Goal: Information Seeking & Learning: Learn about a topic

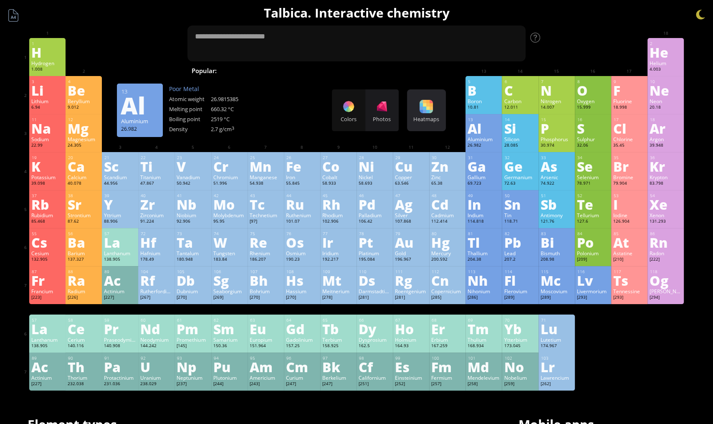
click at [425, 112] on div at bounding box center [426, 106] width 13 height 13
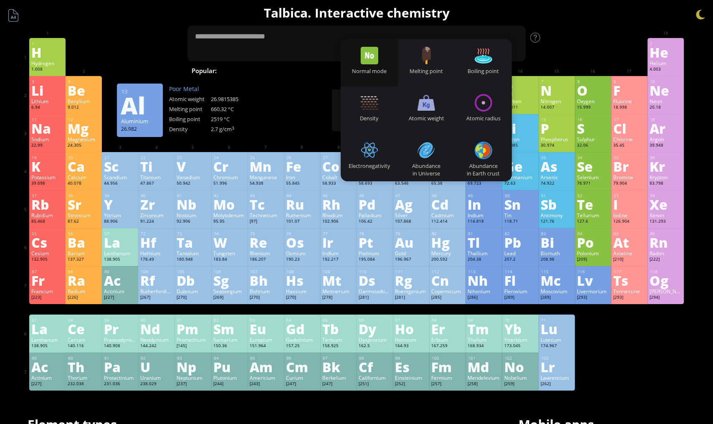
click at [378, 60] on div at bounding box center [370, 56] width 18 height 18
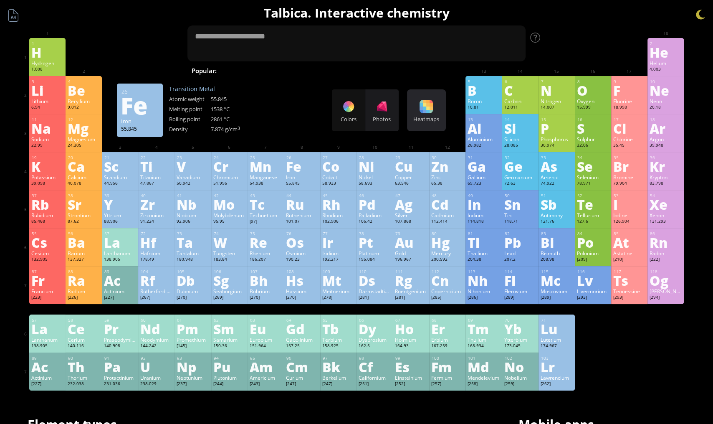
click at [424, 100] on div at bounding box center [426, 106] width 13 height 13
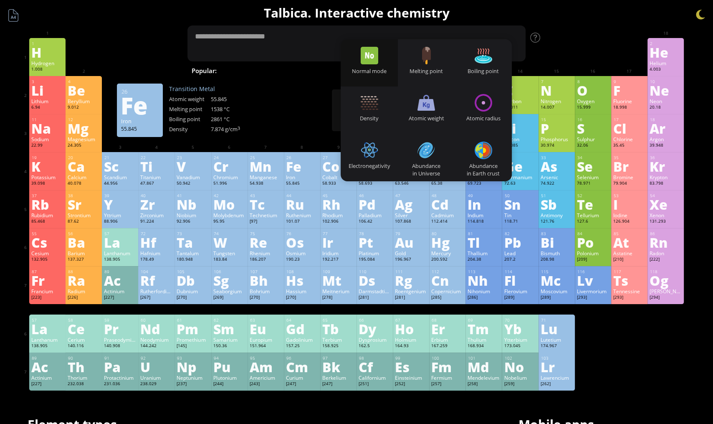
click at [377, 56] on div at bounding box center [370, 56] width 18 height 18
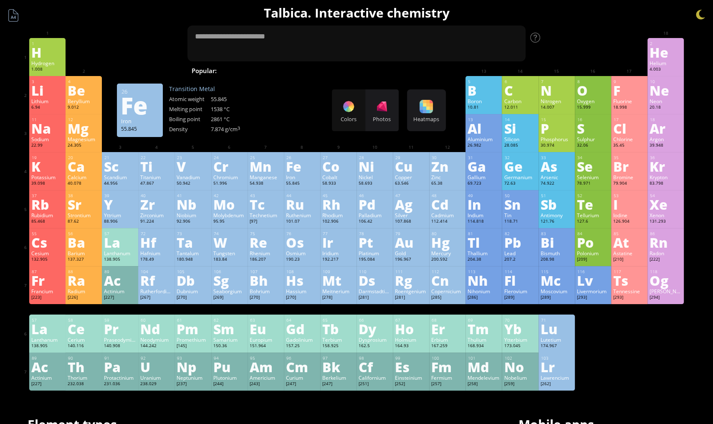
drag, startPoint x: 355, startPoint y: 111, endPoint x: 369, endPoint y: 107, distance: 14.6
click at [355, 109] on div "Colors Photos" at bounding box center [365, 110] width 67 height 42
click at [402, 112] on div "Colors Photos Heatmaps Heatmaps Normal mode Melting point Boiling point Density…" at bounding box center [389, 110] width 114 height 42
click at [393, 112] on div "Photos" at bounding box center [381, 110] width 33 height 42
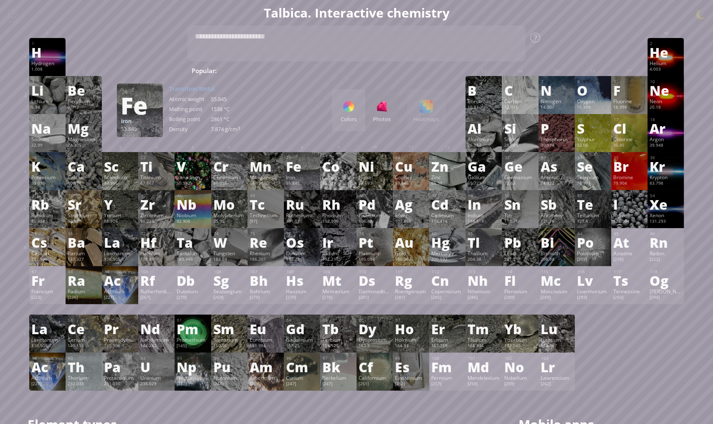
click at [431, 109] on div "Colors Photos Heatmaps Heatmaps Normal mode Melting point Boiling point Density…" at bounding box center [389, 110] width 114 height 42
click at [357, 114] on div "Colors" at bounding box center [348, 110] width 33 height 42
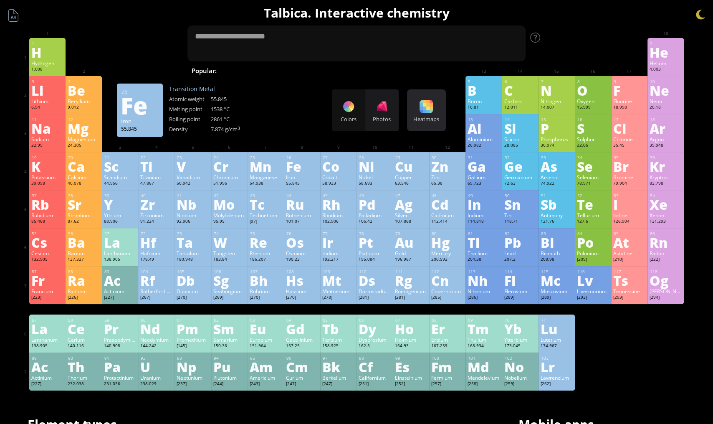
click at [433, 112] on div at bounding box center [426, 106] width 13 height 13
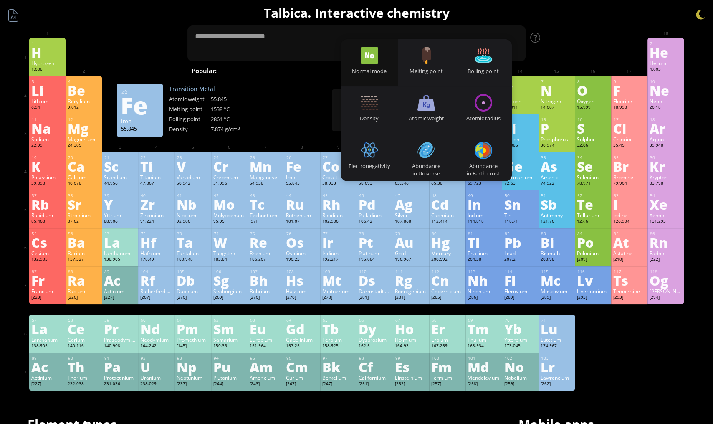
click at [373, 58] on div at bounding box center [370, 56] width 18 height 18
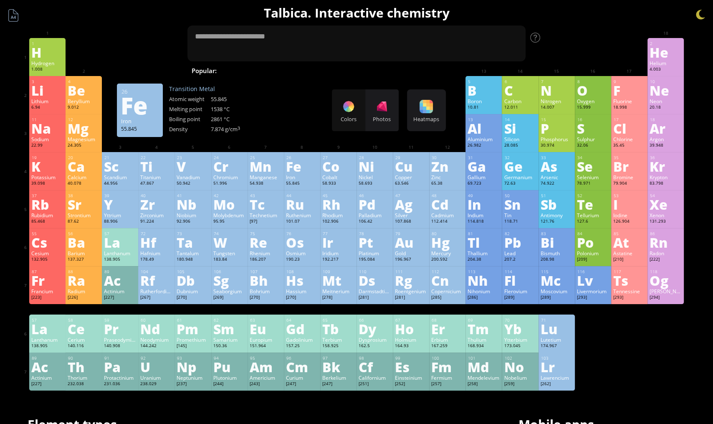
click at [452, 92] on div "3 [PERSON_NAME] 6.94 −1, +1 −1, +1 180.54 °C 1342 °C 0.535 g/cm 3 [He]2s 1 4 Be…" at bounding box center [356, 95] width 655 height 38
click at [440, 109] on div "Heatmaps Heatmaps Normal mode Melting point Boiling point Density Atomic weight…" at bounding box center [426, 110] width 39 height 42
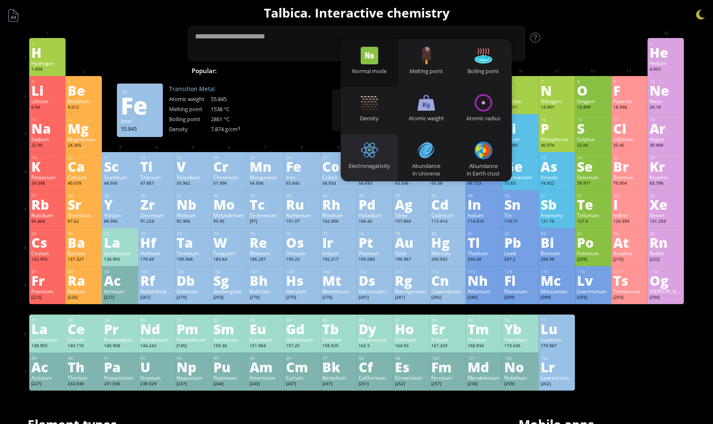
click at [375, 157] on div at bounding box center [370, 151] width 18 height 18
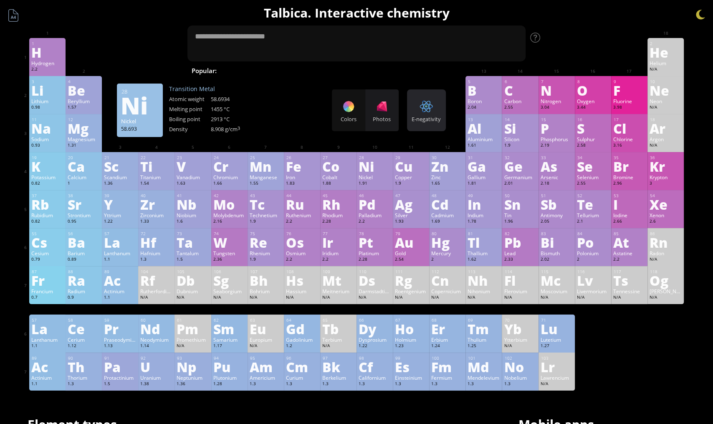
click at [428, 109] on div at bounding box center [426, 106] width 13 height 13
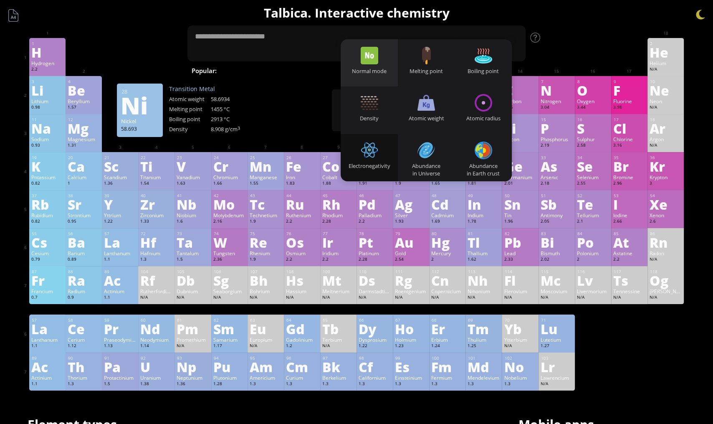
click at [363, 58] on div "Normal mode" at bounding box center [369, 62] width 57 height 47
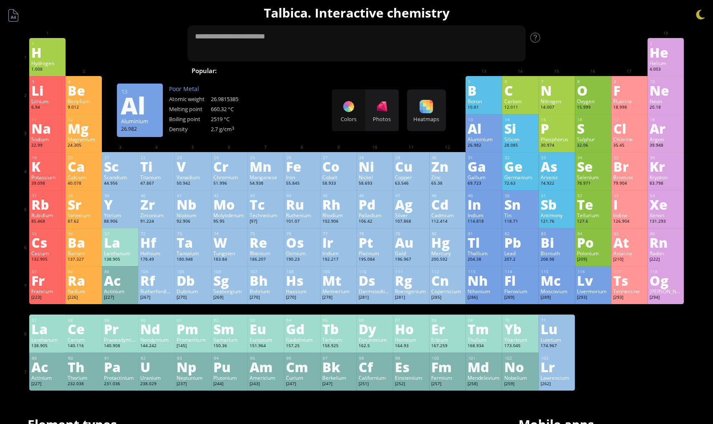
click at [354, 109] on div "Colors Photos" at bounding box center [365, 110] width 67 height 42
click at [383, 114] on div "Photos" at bounding box center [381, 110] width 33 height 42
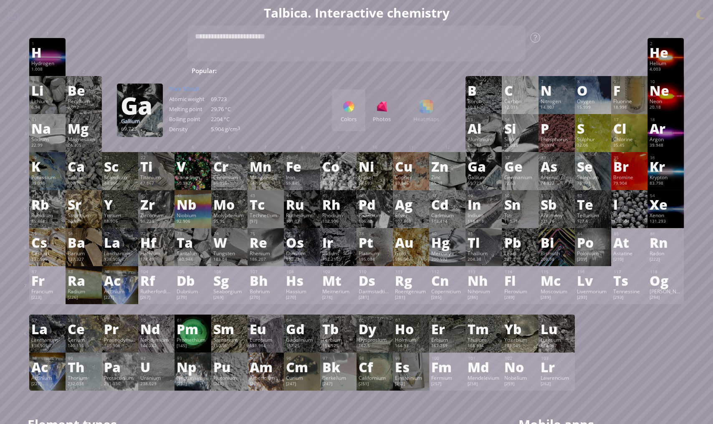
click at [350, 110] on div at bounding box center [348, 106] width 13 height 13
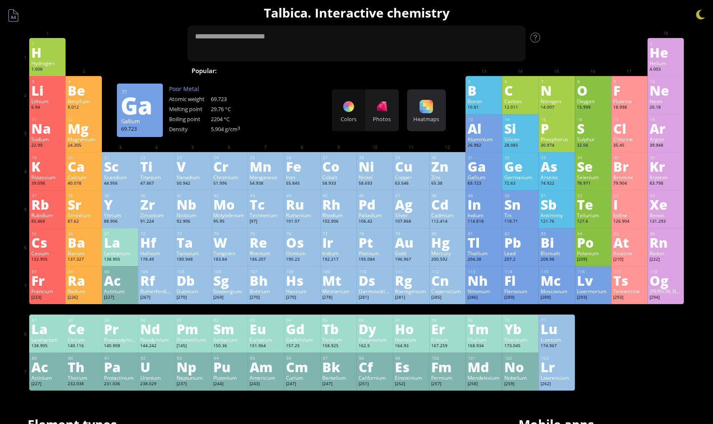
click at [426, 117] on div "Heatmaps" at bounding box center [426, 119] width 35 height 8
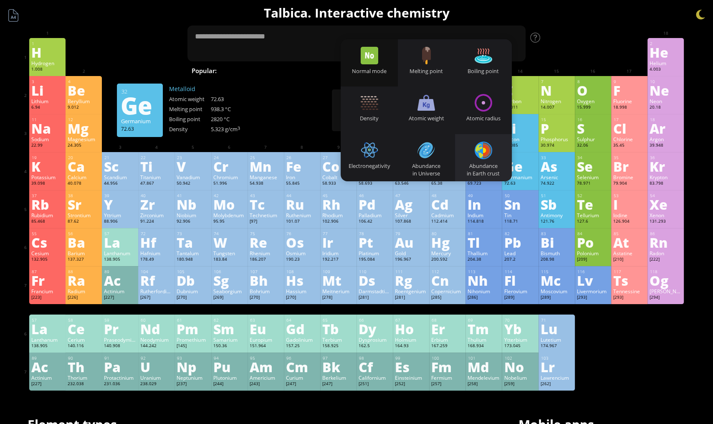
click at [493, 161] on div "Abundance in Earth crust" at bounding box center [483, 157] width 57 height 47
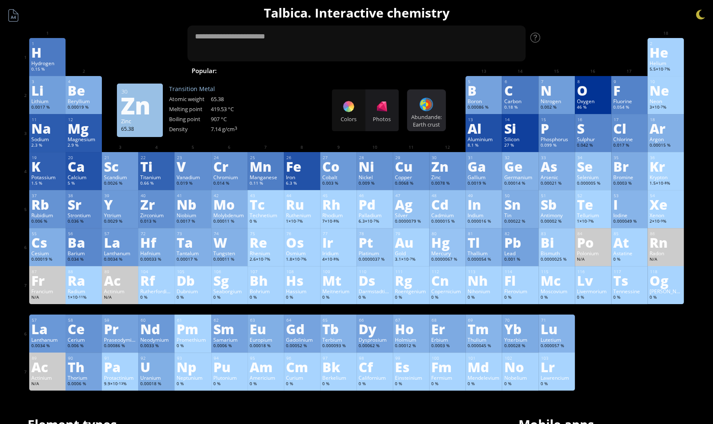
click at [439, 111] on div "Abundande: Earth crust Heatmaps Normal mode Melting point Boiling point Density…" at bounding box center [426, 110] width 39 height 42
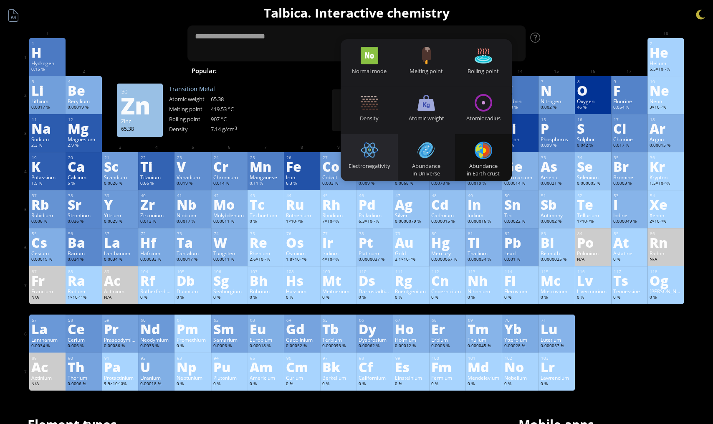
click at [368, 155] on div at bounding box center [370, 151] width 18 height 18
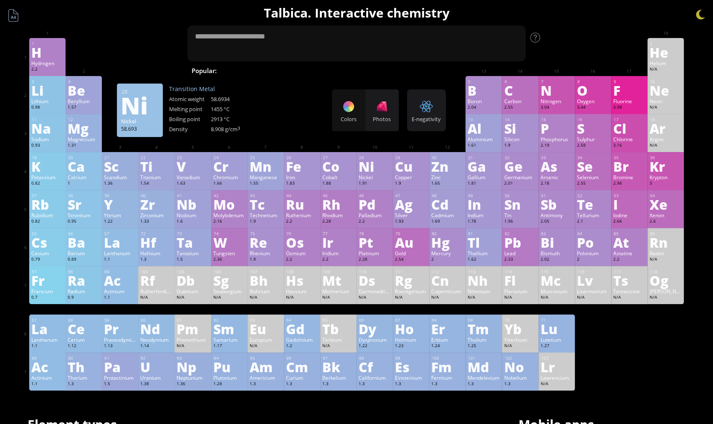
click at [357, 104] on div "Colors Photos" at bounding box center [365, 110] width 67 height 42
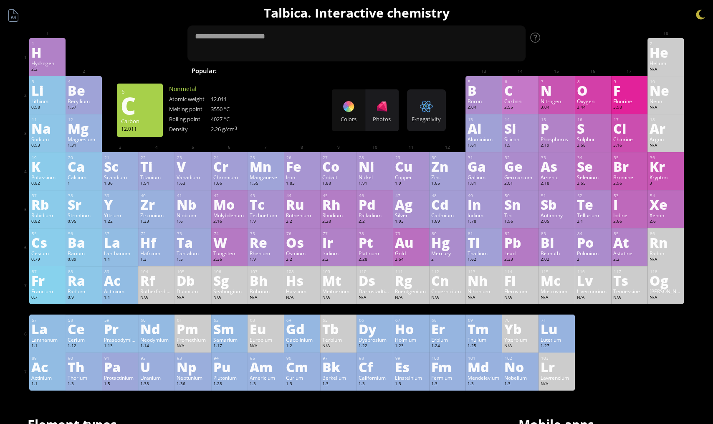
click at [508, 99] on div "6 C Carbon 2.55 −4, −3, −2, −1, 0, +1, +2, +3, +4 −4, −3, −2, −1, 0, +1, +2, +3…" at bounding box center [520, 95] width 36 height 38
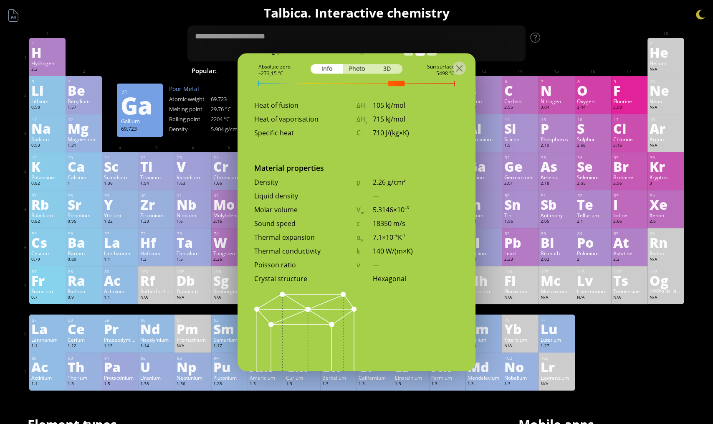
scroll to position [1067, 0]
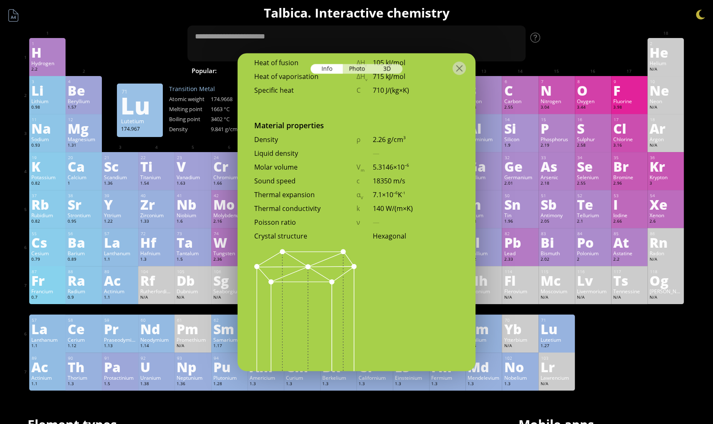
click at [617, 346] on div "1 H Hydrogen 2.2 −1, +1 −1, +1 -259.14 °C -252.87 °C 0.0899 g/l 1s 1 2 He Heliu…" at bounding box center [356, 214] width 655 height 353
click at [459, 66] on div at bounding box center [459, 67] width 13 height 13
